Goal: Use online tool/utility: Utilize a website feature to perform a specific function

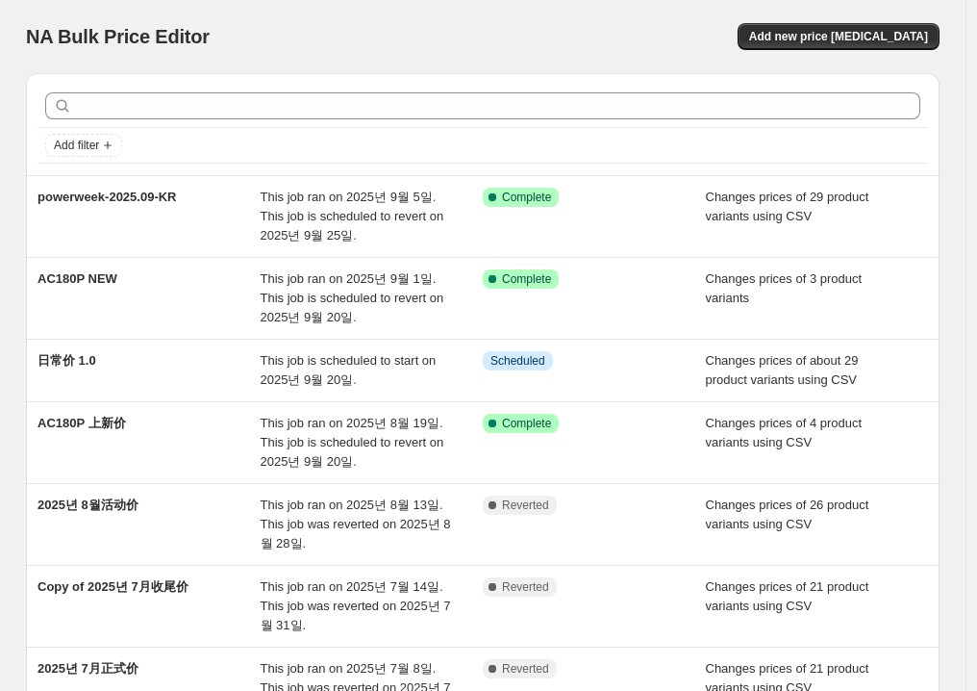
drag, startPoint x: 285, startPoint y: 31, endPoint x: 295, endPoint y: 36, distance: 11.6
click at [287, 31] on div "NA Bulk Price Editor" at bounding box center [246, 36] width 440 height 27
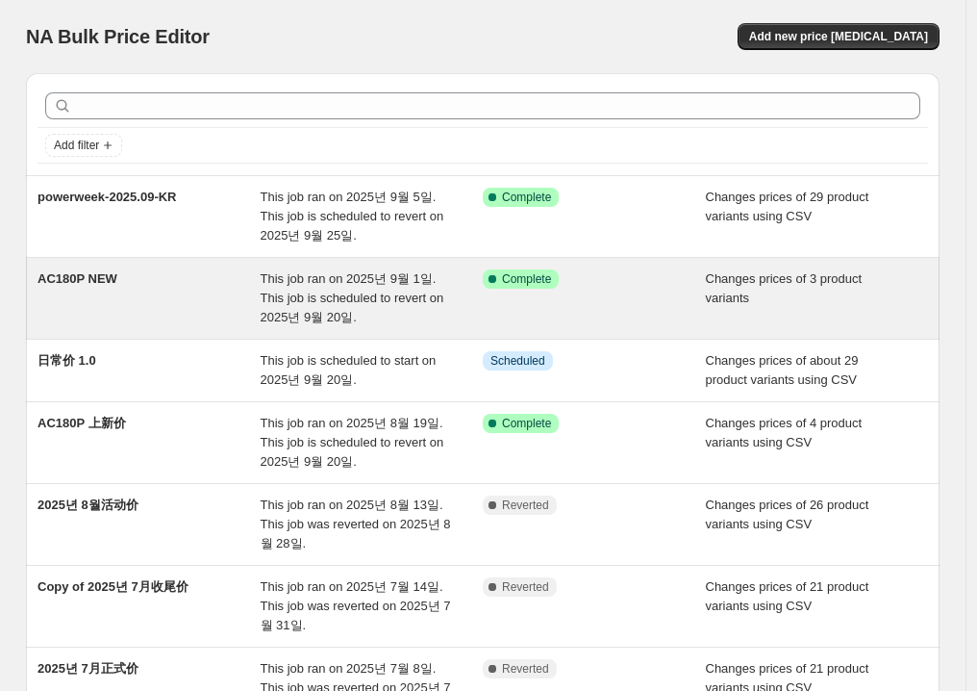
click at [91, 289] on div "AC180P NEW" at bounding box center [149, 298] width 223 height 58
